Goal: Task Accomplishment & Management: Use online tool/utility

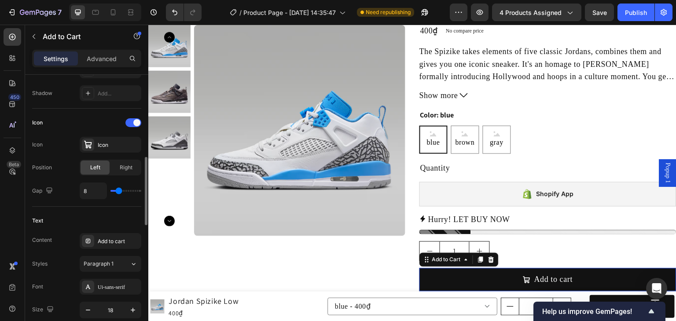
scroll to position [269, 0]
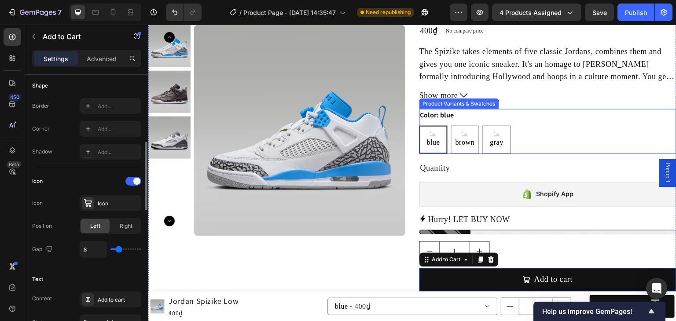
click at [449, 118] on legend "Color: blue" at bounding box center [438, 115] width 36 height 12
radio input "true"
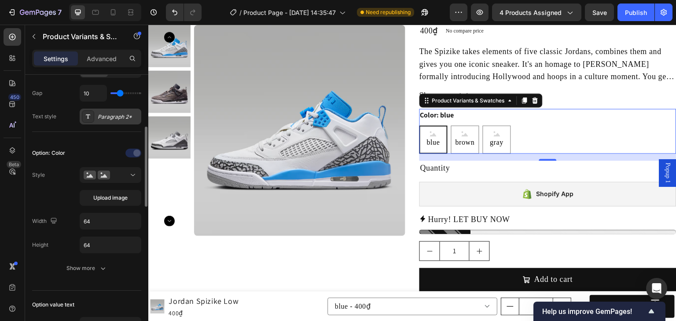
scroll to position [235, 0]
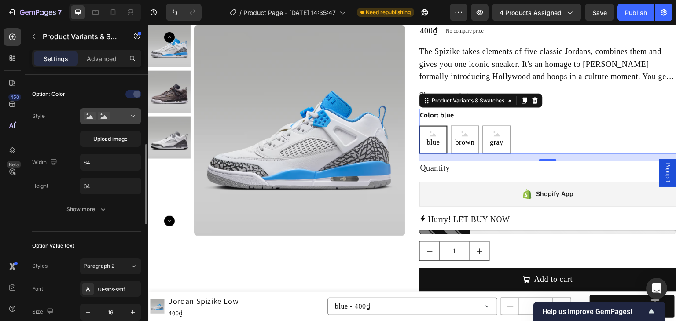
click at [120, 115] on div at bounding box center [111, 116] width 54 height 9
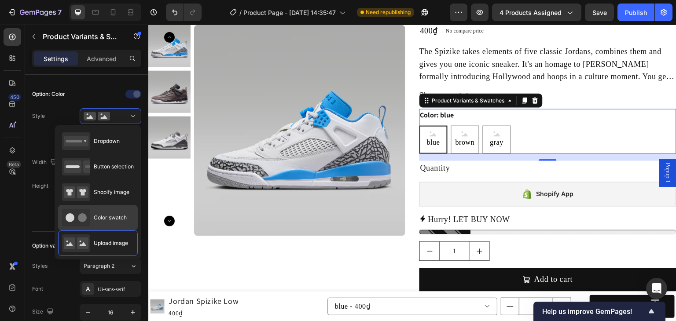
click at [101, 218] on span "Color swatch" at bounding box center [110, 218] width 33 height 8
type input "45"
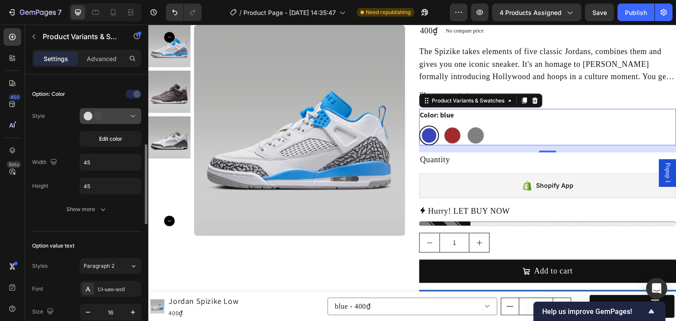
click at [115, 119] on div at bounding box center [111, 116] width 54 height 9
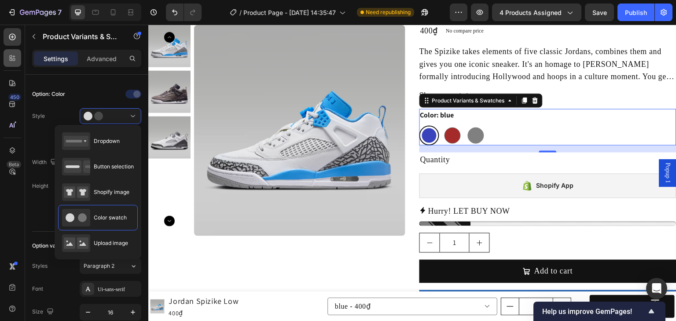
click at [8, 59] on icon at bounding box center [12, 58] width 9 height 9
radio input "true"
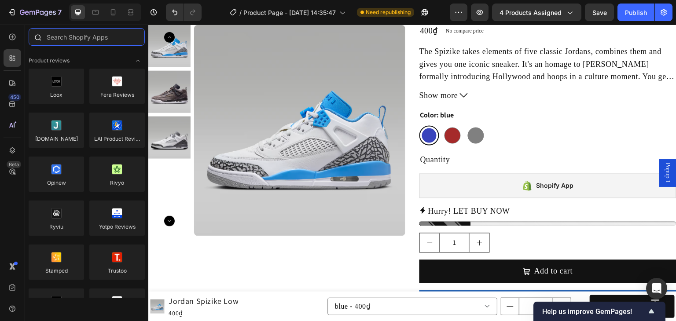
drag, startPoint x: 72, startPoint y: 43, endPoint x: 69, endPoint y: 37, distance: 6.3
click at [72, 41] on input "text" at bounding box center [87, 37] width 116 height 18
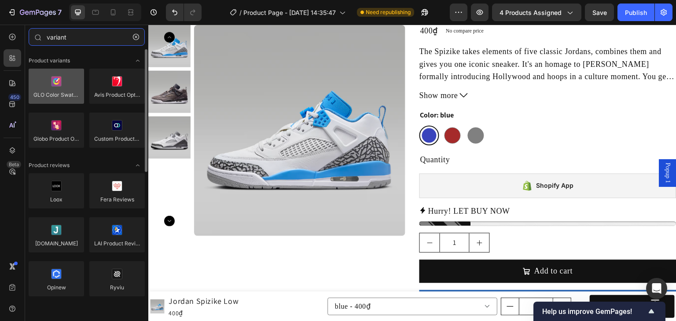
type input "variant"
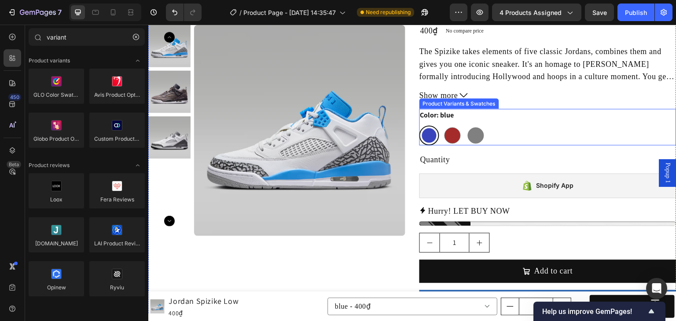
click at [461, 122] on div "Color: blue blue blue brown brown [PERSON_NAME]" at bounding box center [548, 127] width 257 height 37
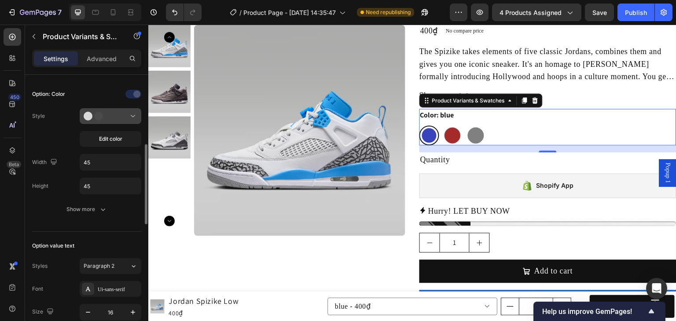
click at [130, 115] on icon at bounding box center [133, 116] width 9 height 9
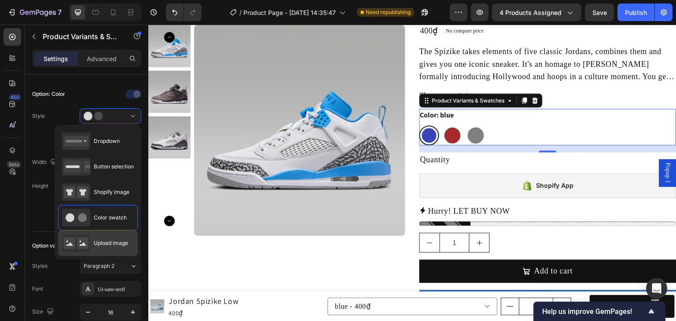
click at [109, 238] on div "Upload image" at bounding box center [95, 244] width 66 height 18
type input "64"
radio input "true"
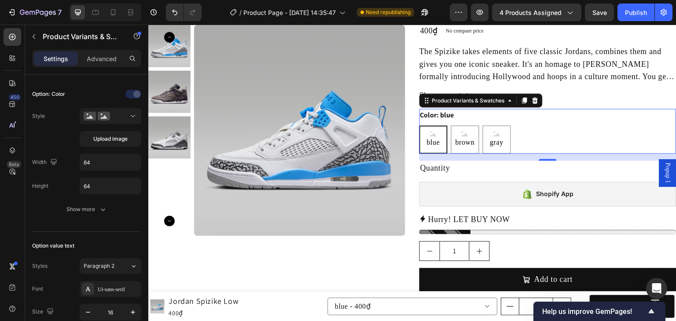
click at [434, 145] on span "blue" at bounding box center [433, 141] width 17 height 11
click at [420, 125] on input "blue blue blue" at bounding box center [419, 125] width 0 height 0
click at [425, 143] on span "blue" at bounding box center [433, 141] width 17 height 11
click at [420, 125] on input "blue blue blue" at bounding box center [419, 125] width 0 height 0
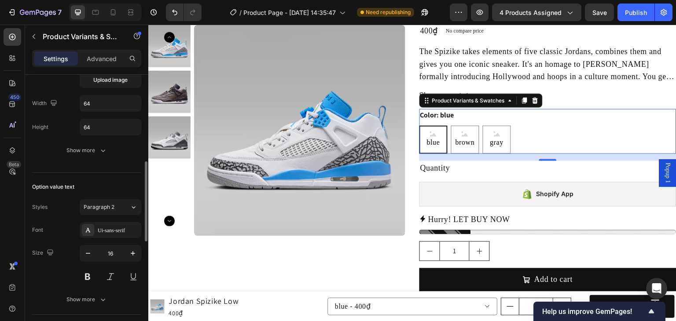
scroll to position [353, 0]
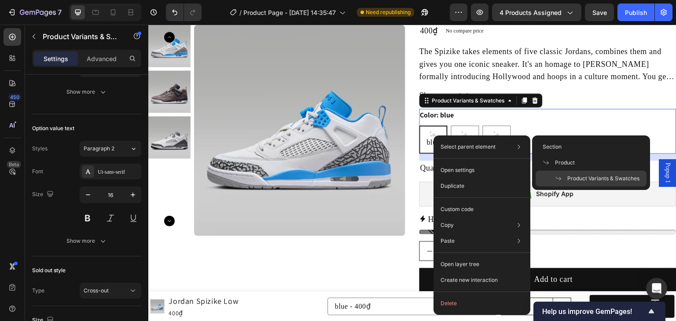
click at [431, 138] on span "blue" at bounding box center [433, 141] width 17 height 11
click at [420, 125] on input "blue blue blue" at bounding box center [419, 125] width 0 height 0
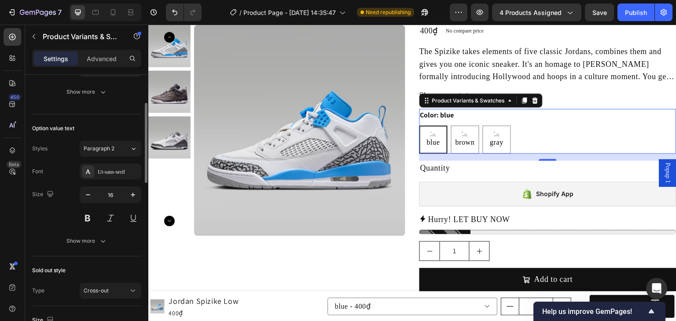
scroll to position [294, 0]
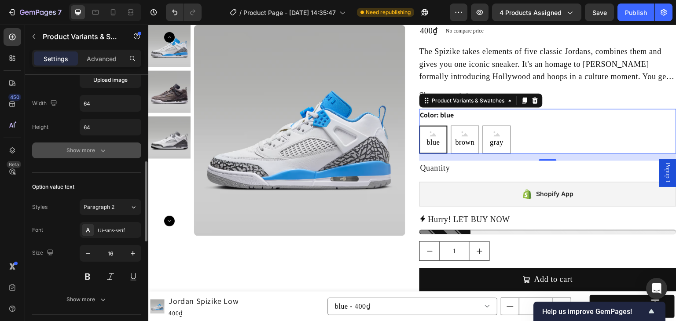
click at [95, 149] on div "Show more" at bounding box center [86, 150] width 41 height 9
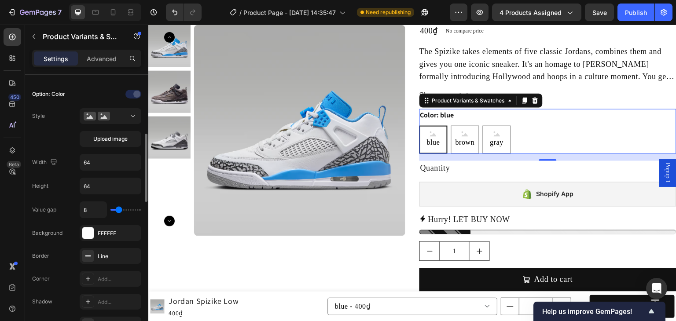
scroll to position [176, 0]
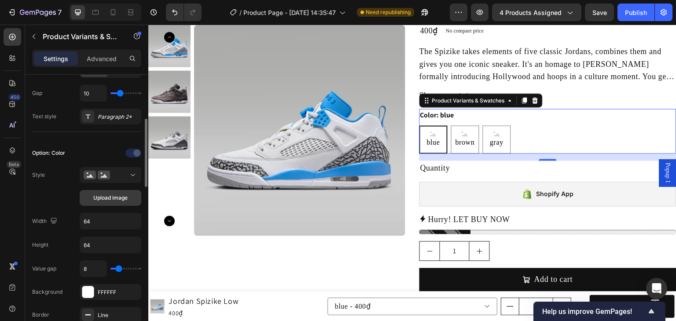
click at [114, 194] on span "Upload image" at bounding box center [110, 198] width 34 height 8
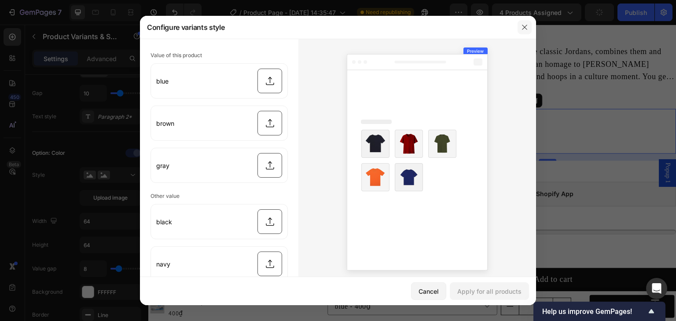
click at [527, 29] on icon "button" at bounding box center [524, 27] width 7 height 7
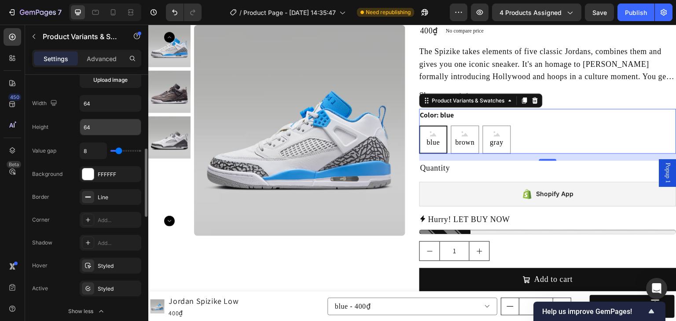
scroll to position [235, 0]
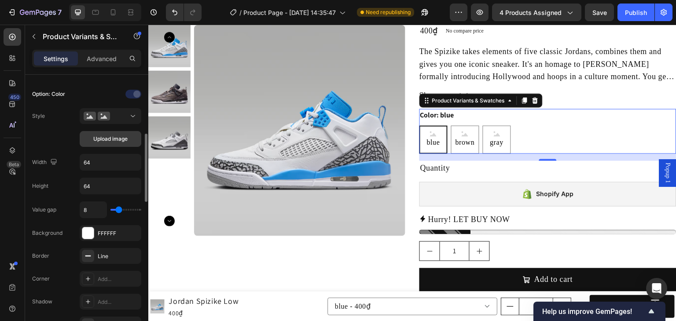
click at [128, 138] on button "Upload image" at bounding box center [111, 139] width 62 height 16
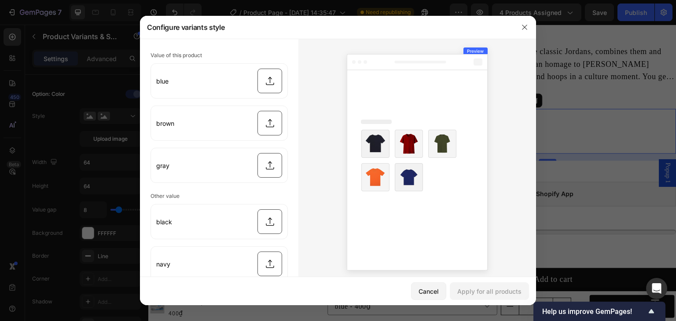
drag, startPoint x: 130, startPoint y: 154, endPoint x: 123, endPoint y: 154, distance: 7.1
click at [129, 154] on div at bounding box center [338, 160] width 676 height 321
click at [123, 154] on div at bounding box center [338, 160] width 676 height 321
click at [131, 118] on div at bounding box center [338, 160] width 676 height 321
click at [532, 28] on button "button" at bounding box center [525, 27] width 14 height 14
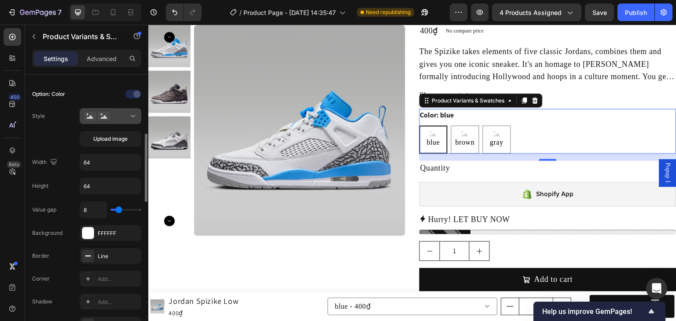
click at [132, 115] on icon at bounding box center [133, 116] width 4 height 2
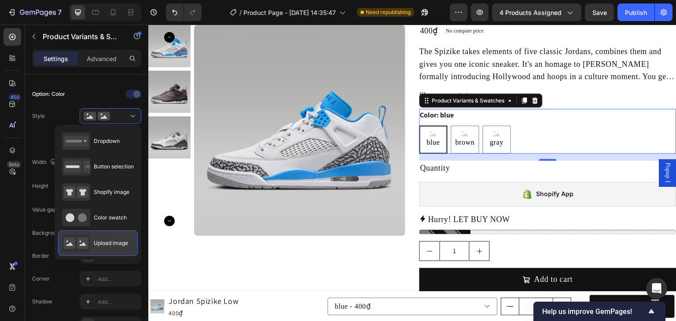
click at [112, 247] on div "Upload image" at bounding box center [95, 244] width 66 height 18
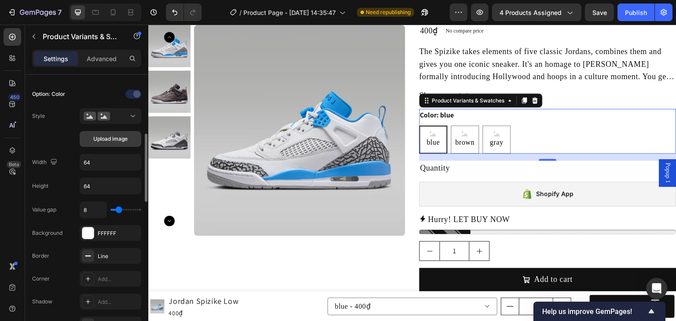
click at [127, 141] on span "Upload image" at bounding box center [110, 139] width 34 height 8
